Goal: Use online tool/utility: Use online tool/utility

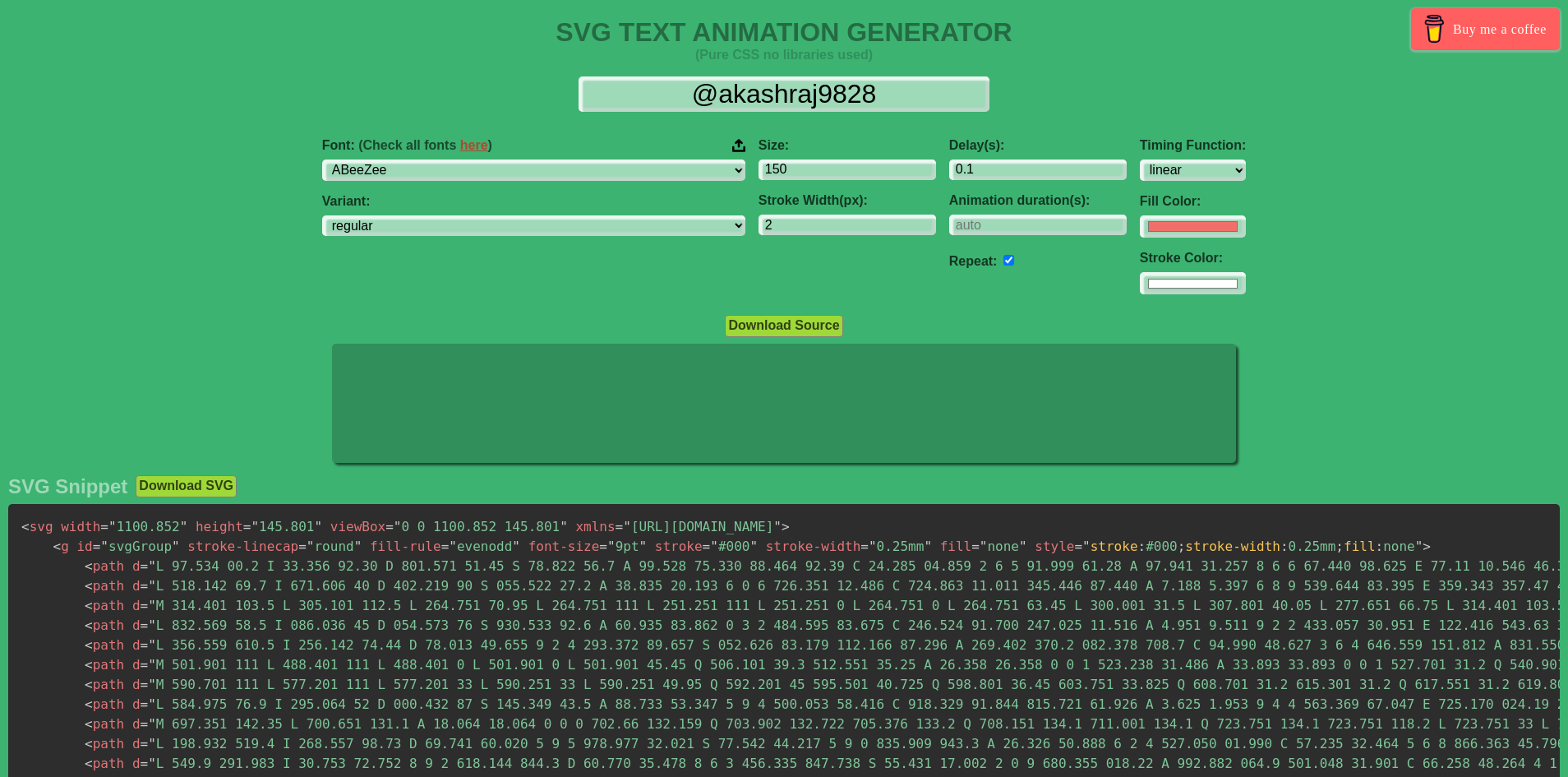
select select "linear"
click at [633, 170] on select "ABeeZee [PERSON_NAME] Display AR One Sans [PERSON_NAME] Libre Aboreto Abril Fat…" at bounding box center [534, 170] width 423 height 22
click at [426, 160] on select "ABeeZee [PERSON_NAME] Display AR One Sans [PERSON_NAME] Libre Aboreto Abril Fat…" at bounding box center [534, 170] width 423 height 22
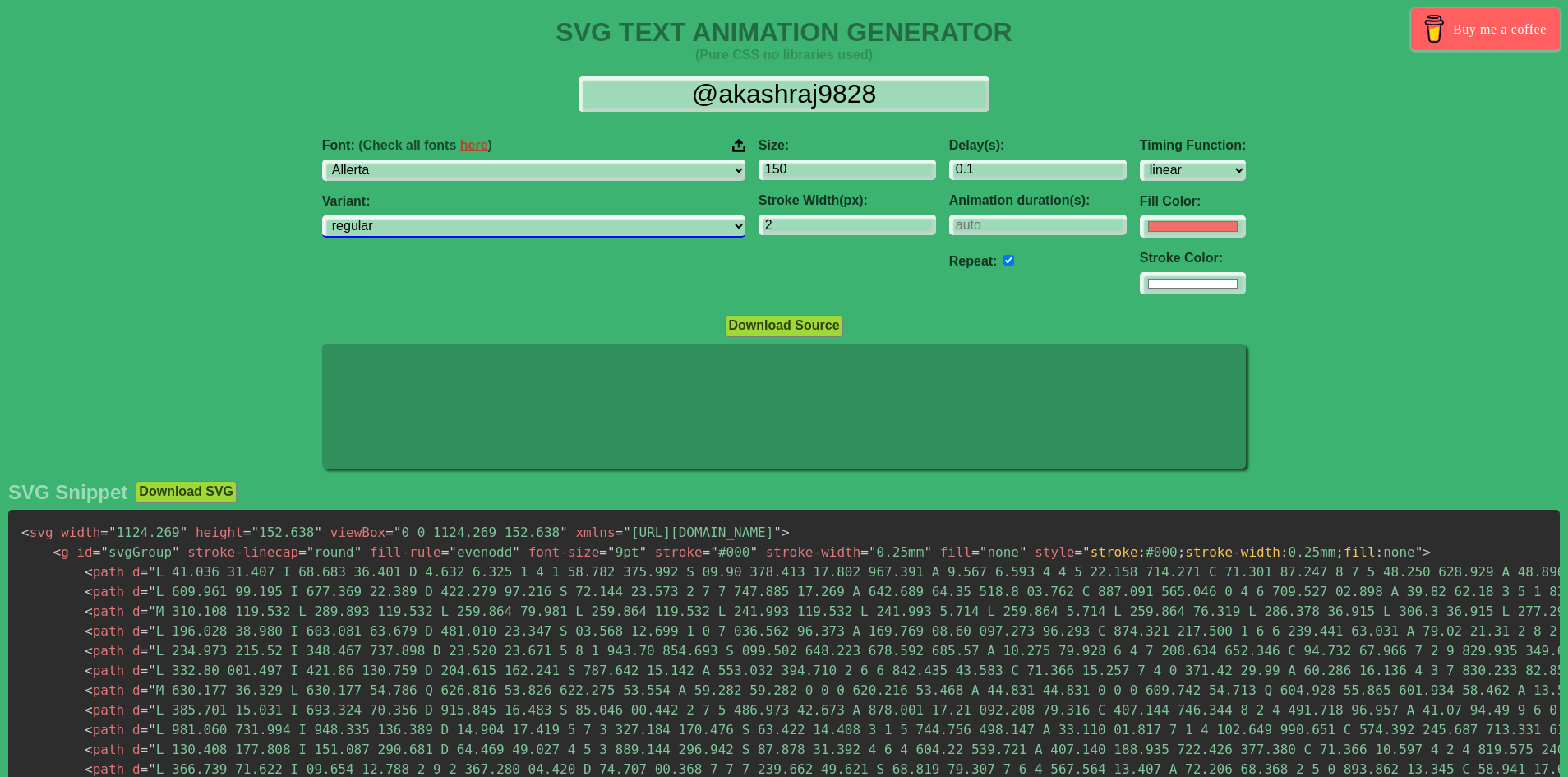
click at [590, 225] on select "regular" at bounding box center [534, 226] width 423 height 22
click at [592, 223] on select "regular" at bounding box center [534, 226] width 423 height 22
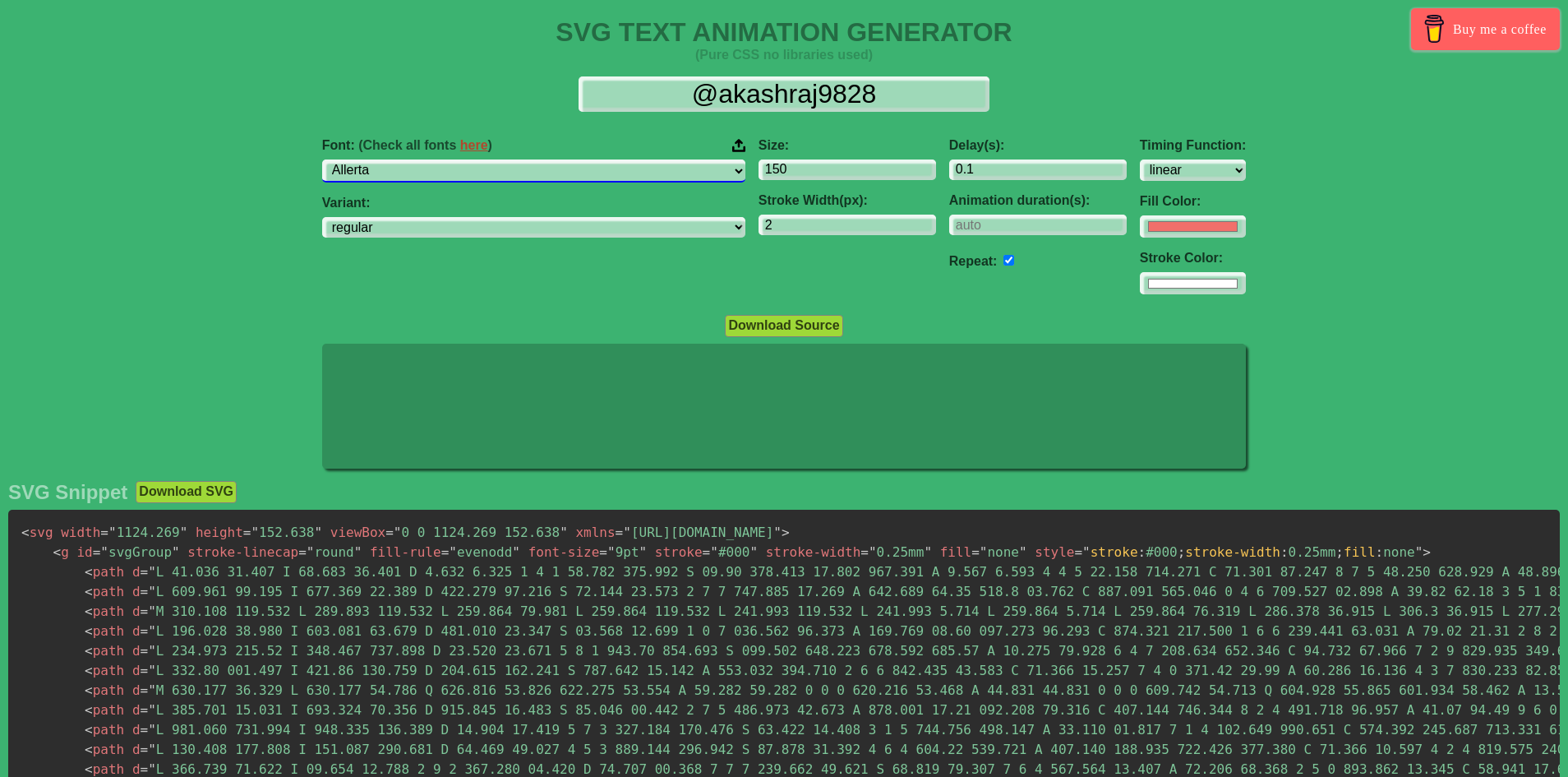
click at [615, 177] on select "ABeeZee [PERSON_NAME] Display AR One Sans [PERSON_NAME] Libre Aboreto Abril Fat…" at bounding box center [534, 170] width 423 height 22
select select "[PERSON_NAME]"
click at [426, 160] on select "ABeeZee [PERSON_NAME] Display AR One Sans [PERSON_NAME] Libre Aboreto Abril Fat…" at bounding box center [534, 170] width 423 height 22
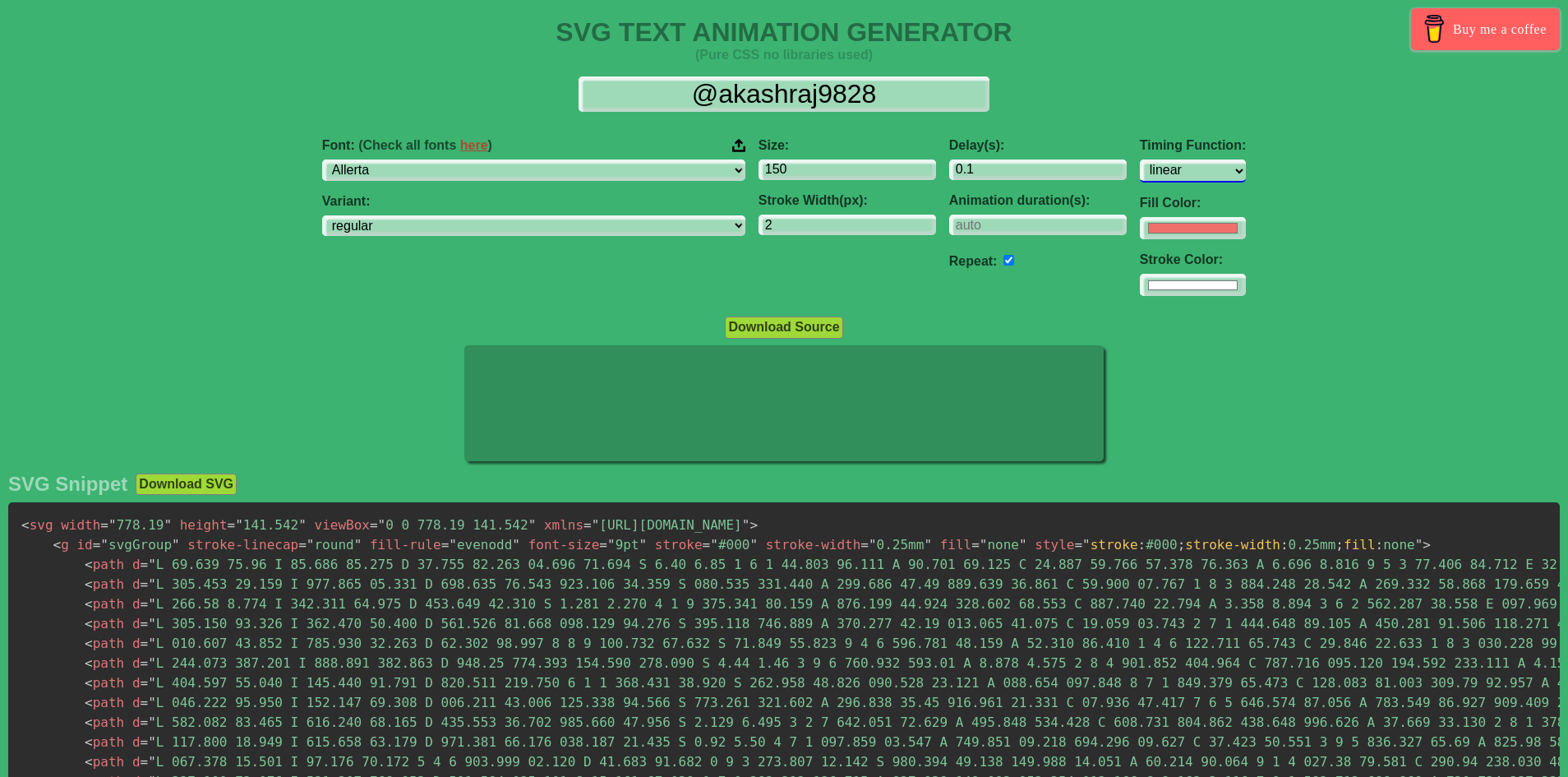
click at [1140, 174] on select "ease ease-in ease-out ease-in-out linear step-start step-end" at bounding box center [1193, 170] width 106 height 22
click at [1140, 160] on select "ease ease-in ease-out ease-in-out linear step-start step-end" at bounding box center [1193, 170] width 106 height 22
click at [1140, 178] on select "ease ease-in ease-out ease-in-out linear step-start step-end" at bounding box center [1193, 170] width 106 height 22
click at [1140, 160] on select "ease ease-in ease-out ease-in-out linear step-start step-end" at bounding box center [1193, 170] width 106 height 22
click at [1140, 176] on select "ease ease-in ease-out ease-in-out linear step-start step-end" at bounding box center [1193, 170] width 106 height 22
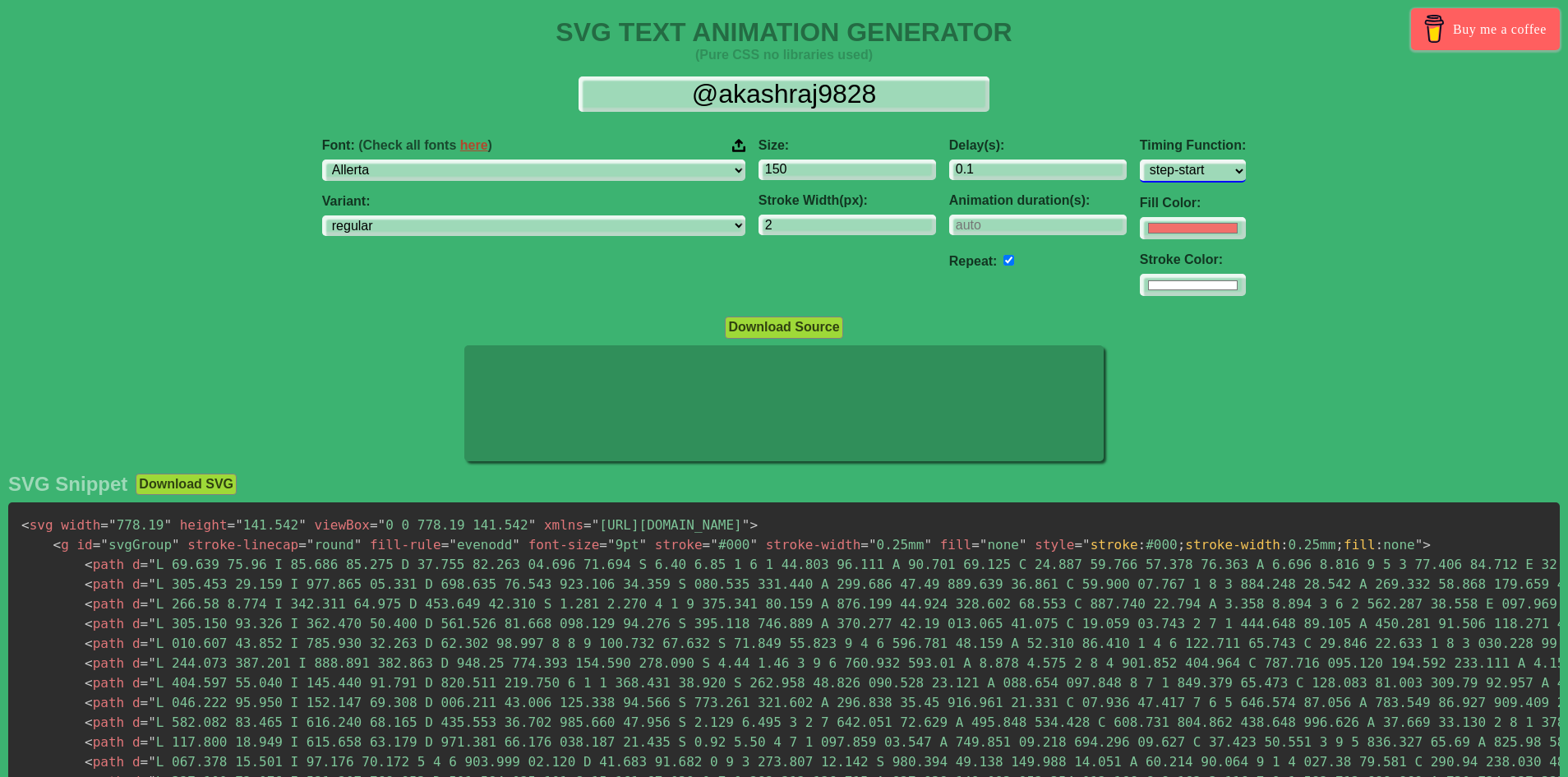
click at [1140, 160] on select "ease ease-in ease-out ease-in-out linear step-start step-end" at bounding box center [1193, 170] width 106 height 22
click at [1140, 169] on select "ease ease-in ease-out ease-in-out linear step-start step-end" at bounding box center [1193, 170] width 106 height 22
click at [1140, 160] on select "ease ease-in ease-out ease-in-out linear step-start step-end" at bounding box center [1193, 170] width 106 height 22
click at [1140, 173] on select "ease ease-in ease-out ease-in-out linear step-start step-end" at bounding box center [1193, 170] width 106 height 22
select select "ease-in"
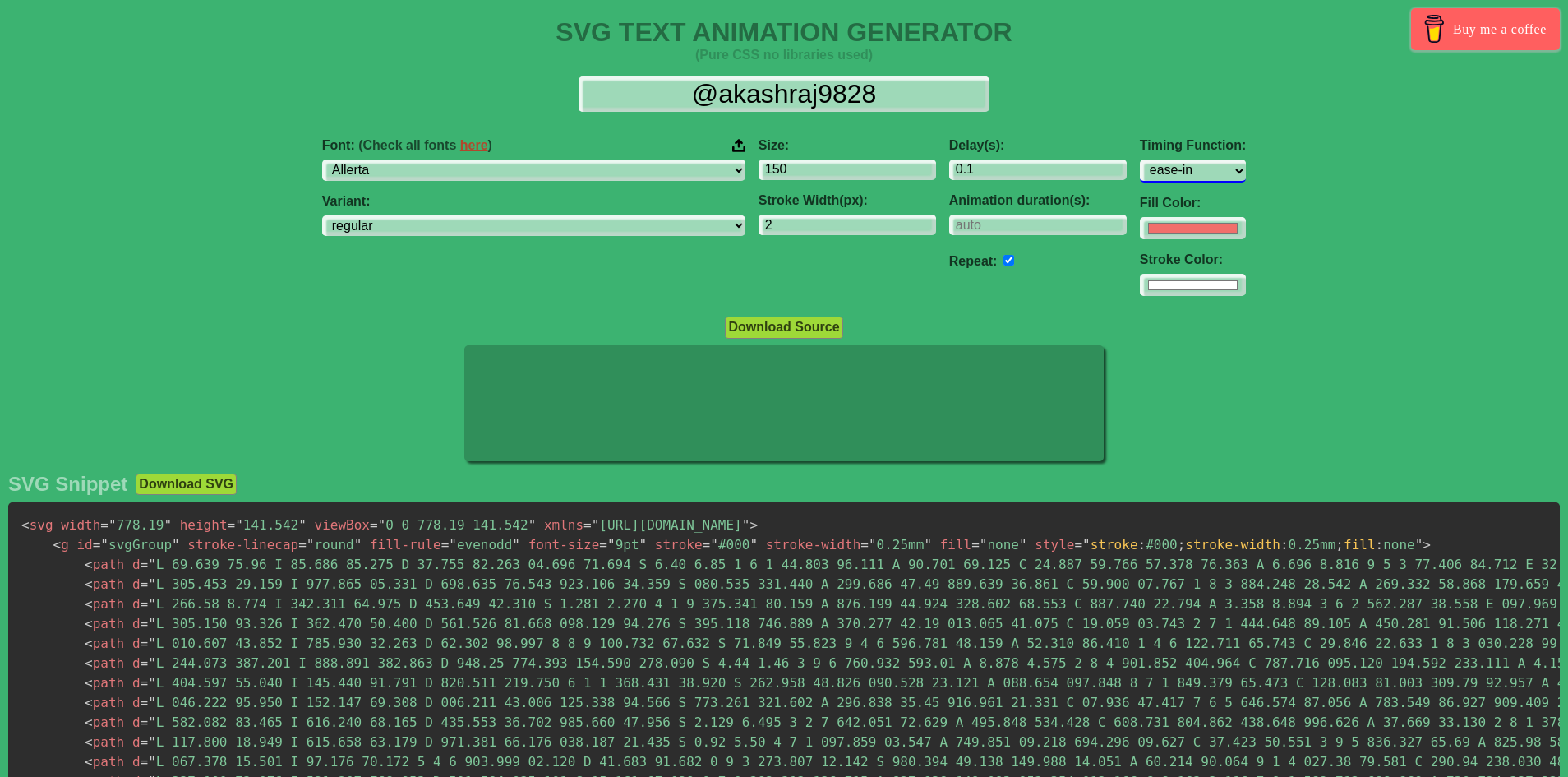
click at [1140, 160] on select "ease ease-in ease-out ease-in-out linear step-start step-end" at bounding box center [1193, 170] width 106 height 22
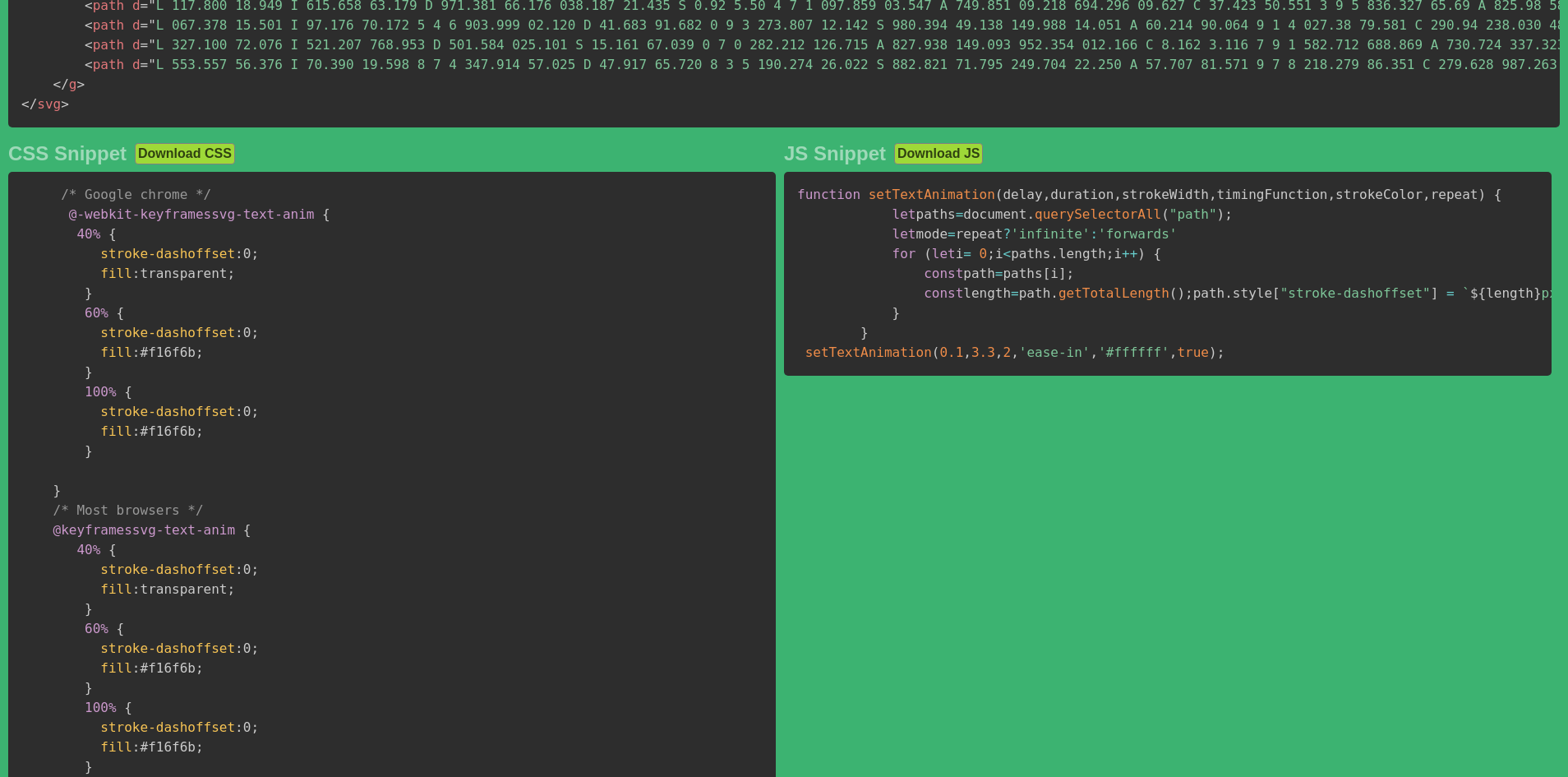
scroll to position [899, 0]
